Goal: Check status: Verify the current state of an ongoing process or item

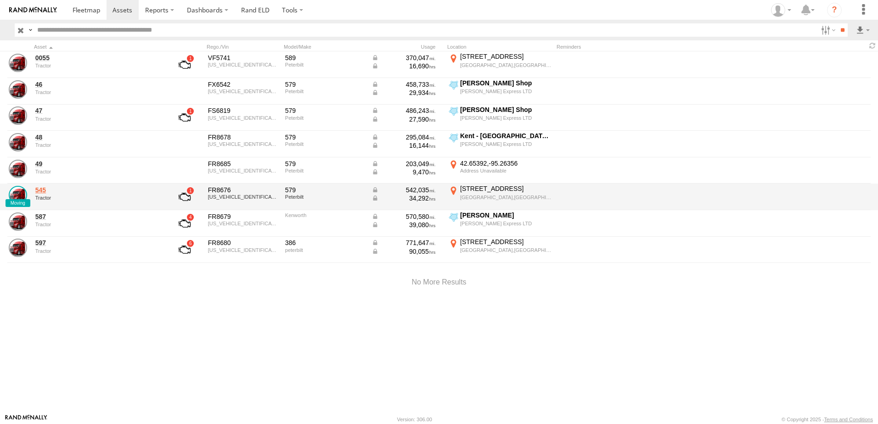
click at [45, 188] on link "545" at bounding box center [98, 190] width 126 height 8
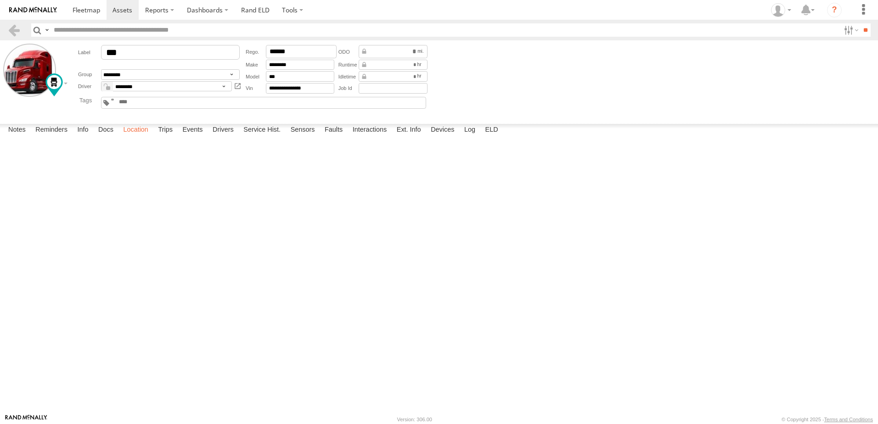
click at [140, 137] on label "Location" at bounding box center [135, 130] width 34 height 13
click at [0, 0] on span at bounding box center [0, 0] width 0 height 0
click at [372, 137] on label "Interactions" at bounding box center [370, 130] width 44 height 13
click at [14, 27] on link at bounding box center [13, 29] width 13 height 13
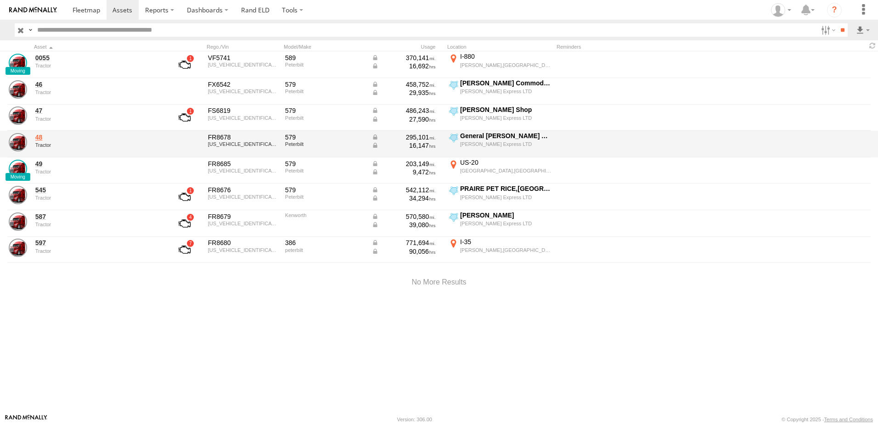
click at [38, 139] on link "48" at bounding box center [98, 137] width 126 height 8
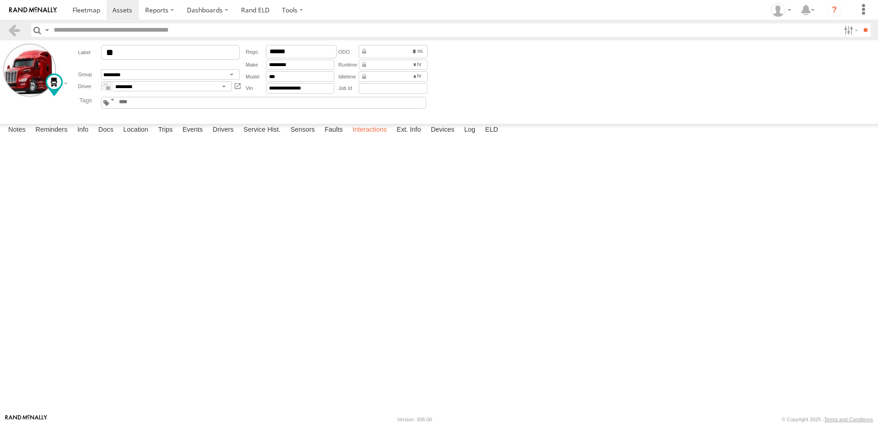
click at [371, 137] on label "Interactions" at bounding box center [370, 130] width 44 height 13
click at [0, 0] on div "ENTERED" at bounding box center [0, 0] width 0 height 0
click at [194, 137] on label "Events" at bounding box center [192, 130] width 29 height 13
